Goal: Task Accomplishment & Management: Manage account settings

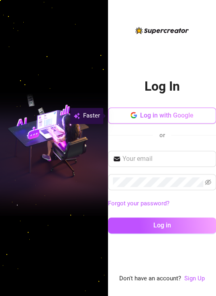
click at [151, 114] on span "Log in with Google" at bounding box center [166, 115] width 53 height 8
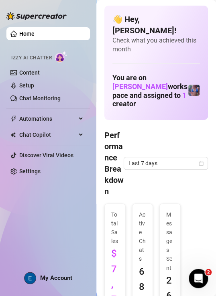
click at [160, 131] on div "Performance Breakdown Last 7 days" at bounding box center [155, 162] width 103 height 67
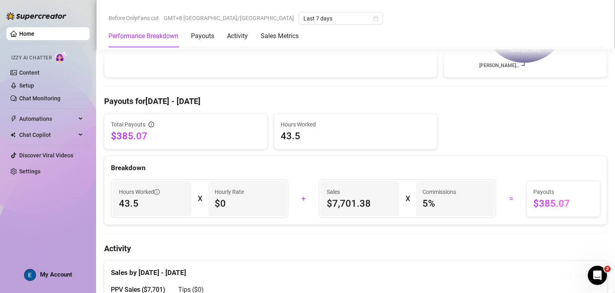
scroll to position [321, 0]
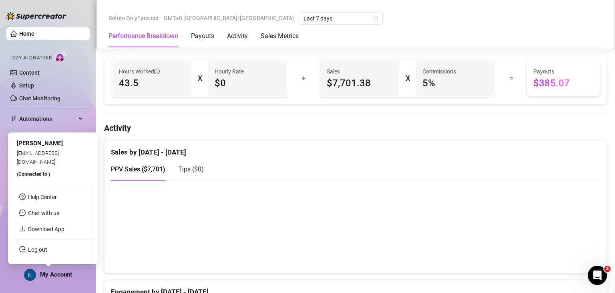
click at [51, 270] on span "My Account" at bounding box center [56, 273] width 32 height 7
click at [47, 252] on link "Log out" at bounding box center [37, 249] width 19 height 6
